Goal: Task Accomplishment & Management: Manage account settings

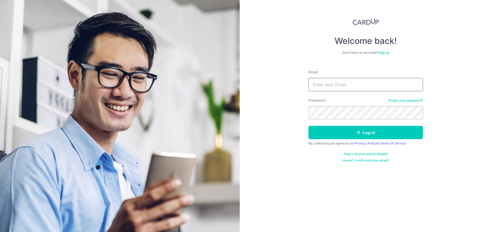
click at [331, 83] on input "Email" at bounding box center [366, 84] width 115 height 13
type input "jwventurecapital@gmail.com"
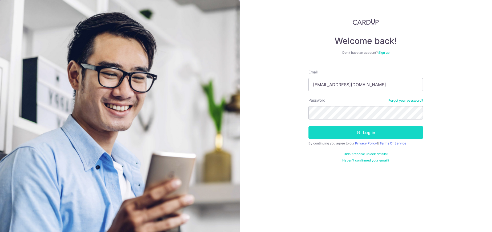
click at [383, 134] on button "Log in" at bounding box center [366, 132] width 115 height 13
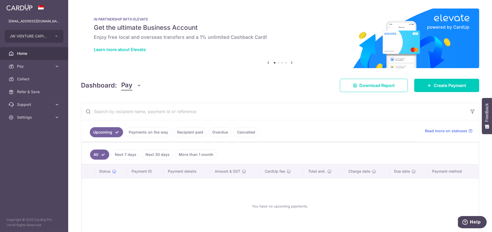
click at [224, 133] on link "Overdue" at bounding box center [220, 132] width 23 height 10
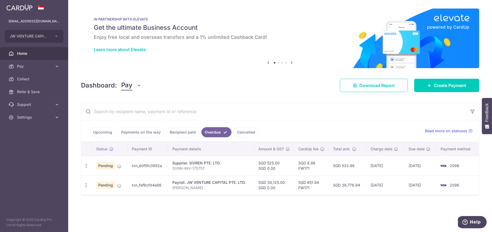
click at [242, 133] on link "Cancelled" at bounding box center [246, 132] width 25 height 10
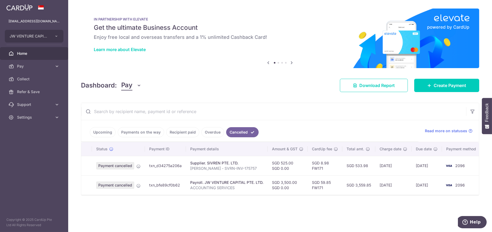
click at [215, 132] on link "Overdue" at bounding box center [213, 132] width 23 height 10
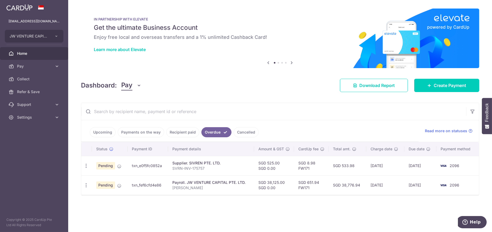
click at [190, 132] on link "Recipient paid" at bounding box center [182, 132] width 33 height 10
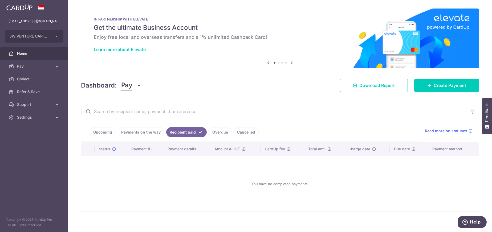
click at [102, 134] on link "Upcoming" at bounding box center [103, 132] width 26 height 10
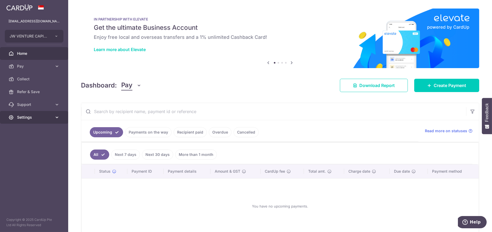
click at [17, 117] on span "Settings" at bounding box center [34, 117] width 35 height 5
click at [151, 131] on link "Payments on the way" at bounding box center [148, 132] width 46 height 10
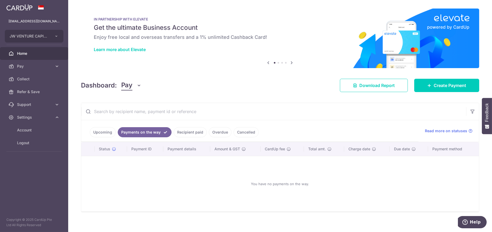
click at [183, 133] on link "Recipient paid" at bounding box center [190, 132] width 33 height 10
click at [212, 132] on link "Overdue" at bounding box center [220, 132] width 23 height 10
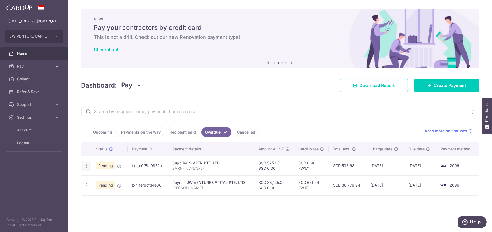
click at [87, 164] on icon "button" at bounding box center [86, 166] width 6 height 6
click at [227, 220] on div "× Pause Schedule Pause all future payments in this series Pause just this one p…" at bounding box center [280, 116] width 424 height 232
click at [43, 90] on span "Refer & Save" at bounding box center [34, 91] width 35 height 5
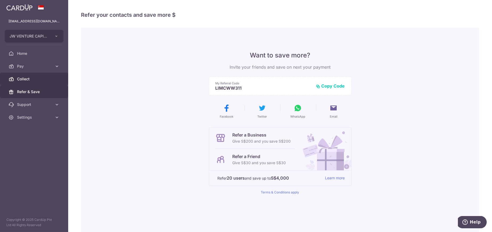
click at [23, 80] on span "Collect" at bounding box center [34, 79] width 35 height 5
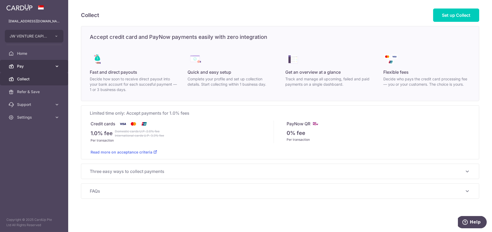
click at [26, 68] on span "Pay" at bounding box center [34, 66] width 35 height 5
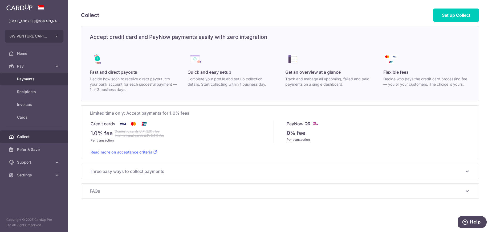
click at [27, 81] on span "Payments" at bounding box center [34, 79] width 35 height 5
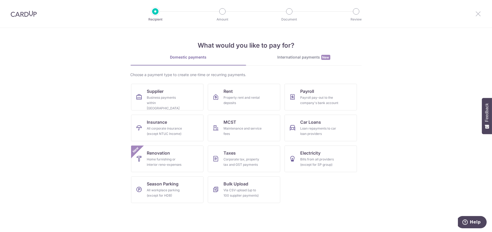
click at [480, 13] on icon at bounding box center [478, 13] width 6 height 7
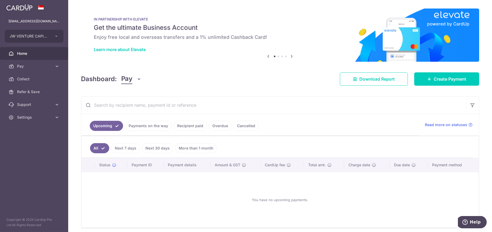
click at [18, 55] on span "Home" at bounding box center [34, 53] width 35 height 5
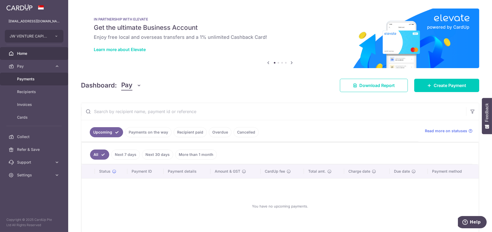
click at [25, 78] on span "Payments" at bounding box center [34, 79] width 35 height 5
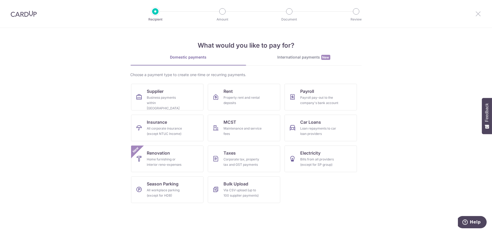
click at [478, 15] on icon at bounding box center [478, 13] width 6 height 7
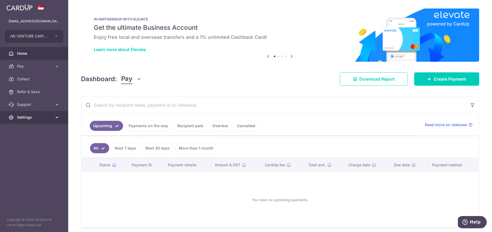
click at [28, 119] on span "Settings" at bounding box center [34, 117] width 35 height 5
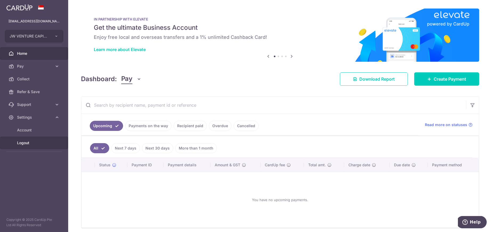
click at [23, 143] on span "Logout" at bounding box center [34, 142] width 35 height 5
